Goal: Navigation & Orientation: Find specific page/section

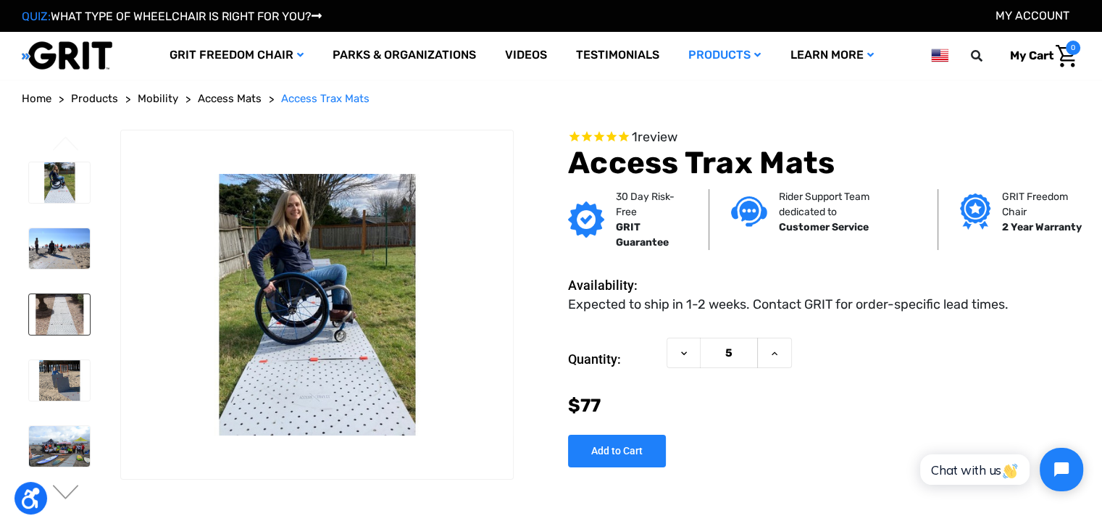
click at [67, 319] on img at bounding box center [59, 314] width 61 height 41
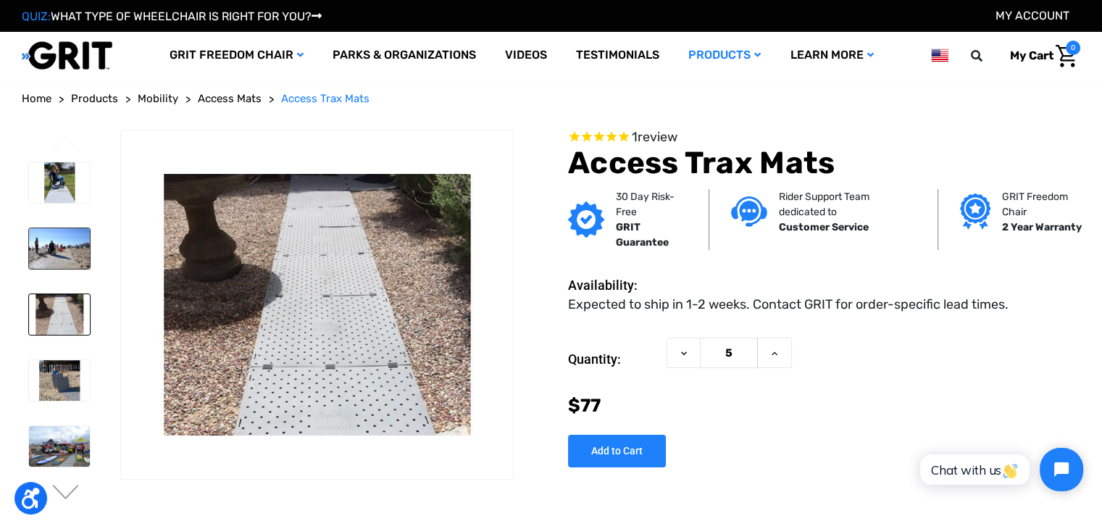
click at [59, 253] on img at bounding box center [59, 248] width 61 height 41
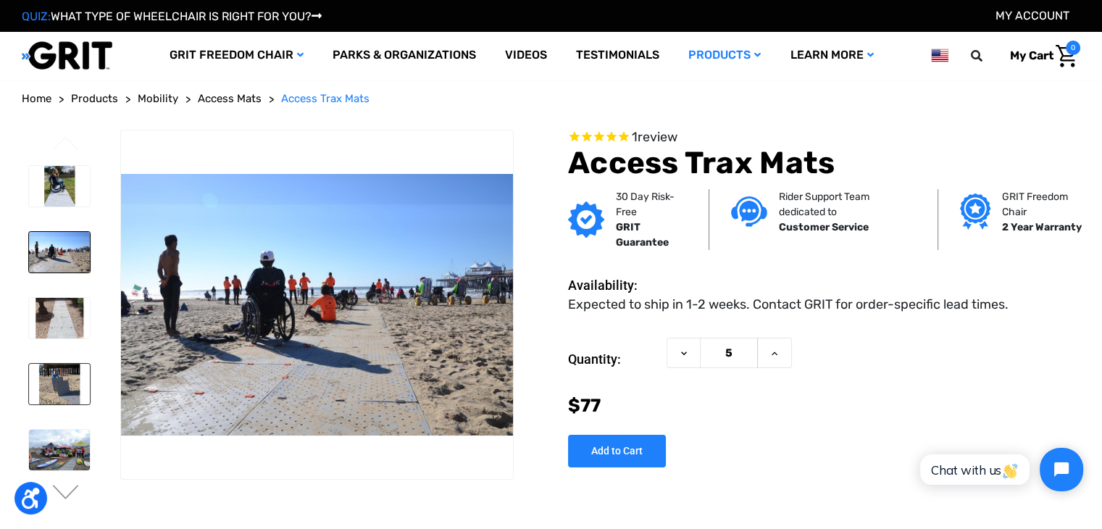
click at [57, 389] on img at bounding box center [59, 384] width 61 height 41
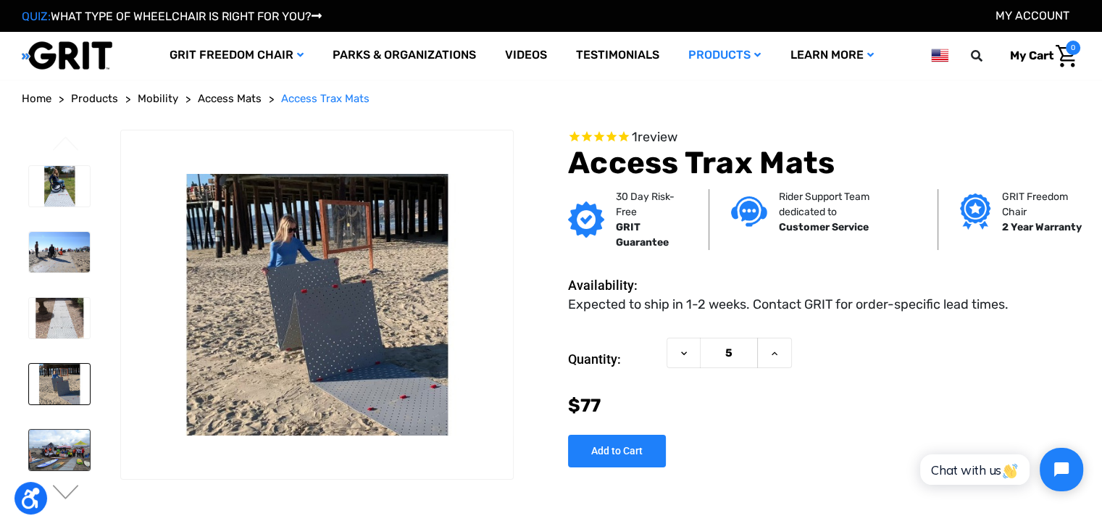
click at [61, 453] on img at bounding box center [59, 450] width 61 height 41
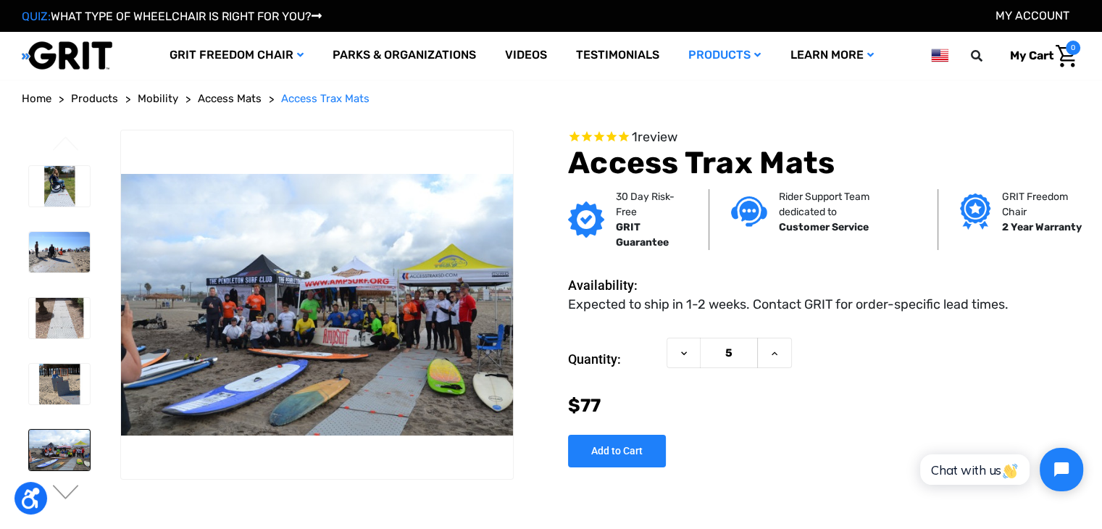
click at [601, 134] on icon "Rated 5.0 out of 5 stars 1 reviews" at bounding box center [599, 137] width 12 height 15
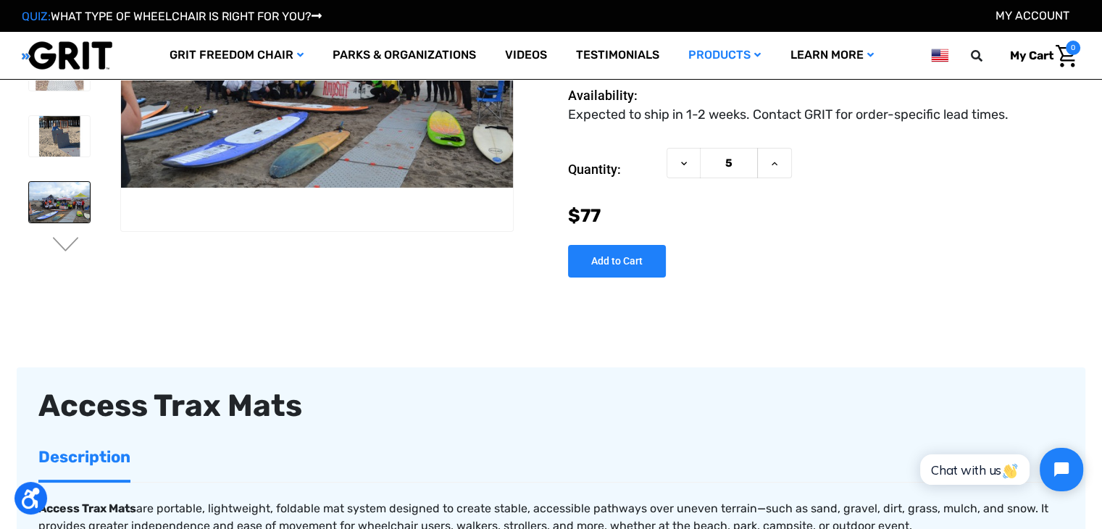
scroll to position [133, 0]
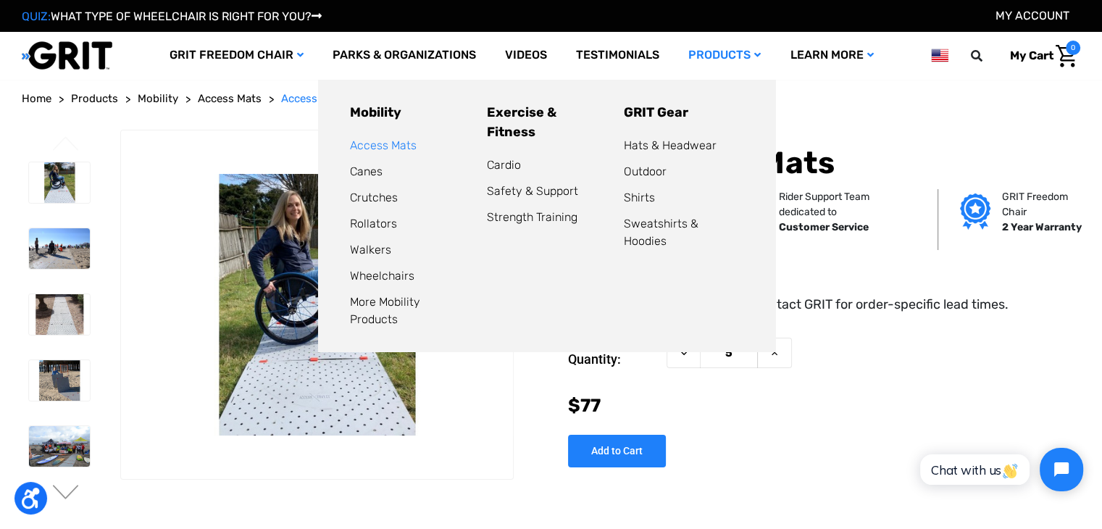
click at [396, 143] on link "Access Mats" at bounding box center [383, 145] width 67 height 14
